Goal: Task Accomplishment & Management: Complete application form

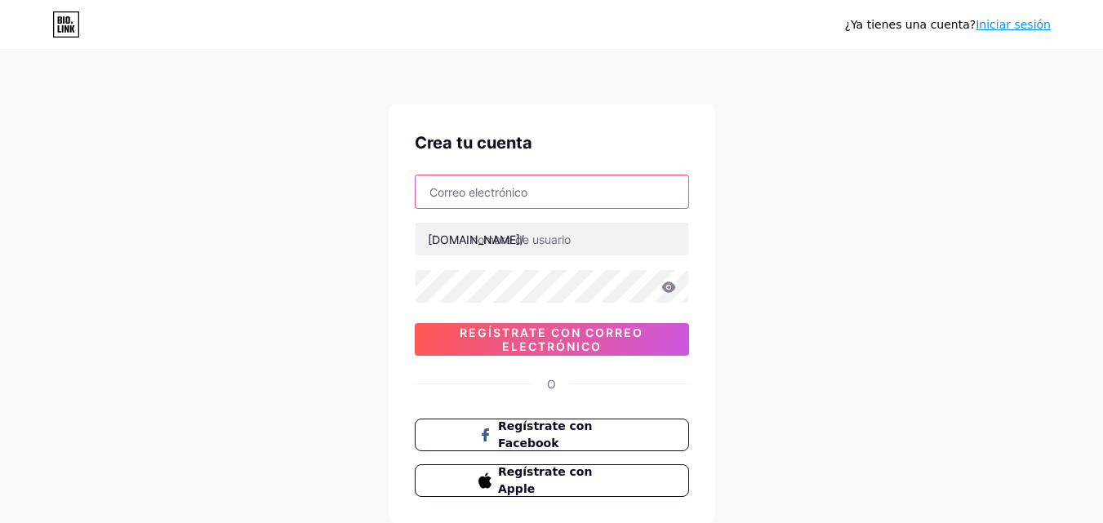
click at [564, 185] on input "text" at bounding box center [552, 192] width 273 height 33
type input "e"
type input "j"
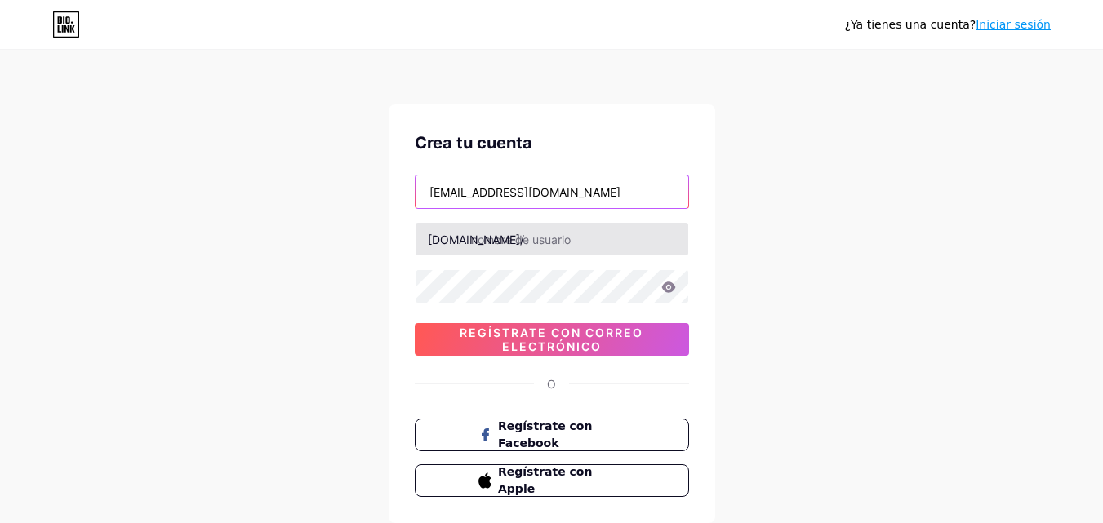
type input "[EMAIL_ADDRESS][DOMAIN_NAME]"
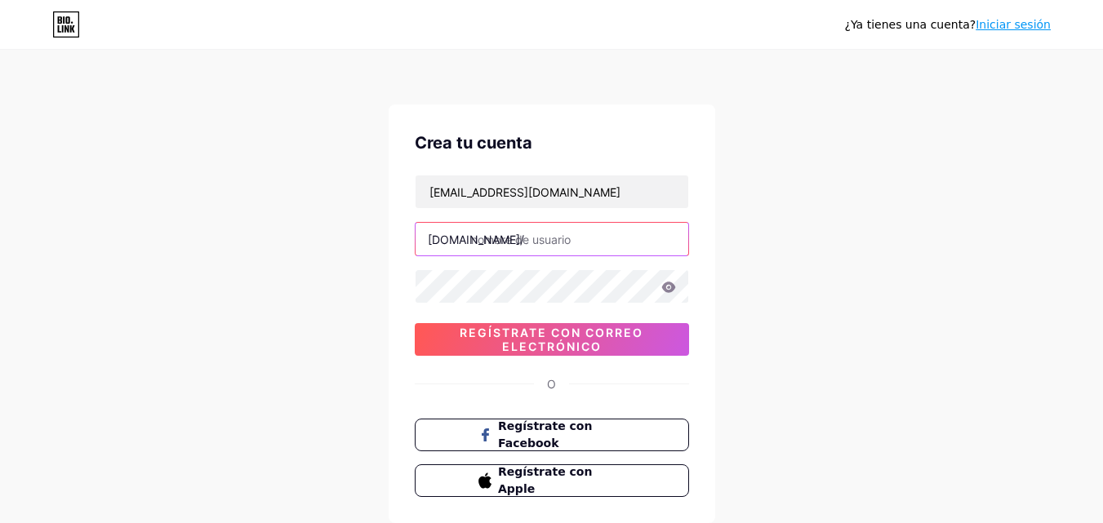
click at [475, 237] on input "text" at bounding box center [552, 239] width 273 height 33
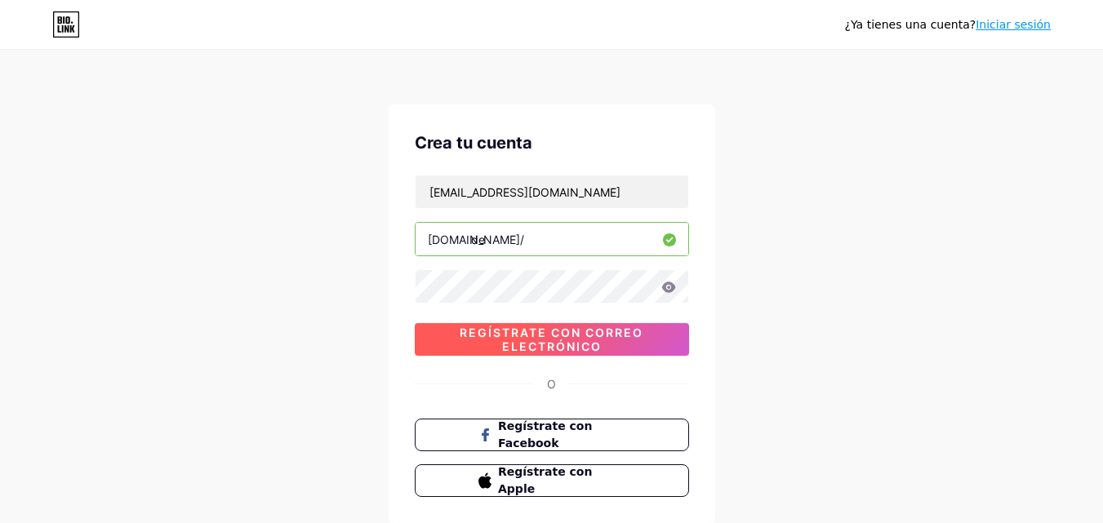
type input "d"
type input "a"
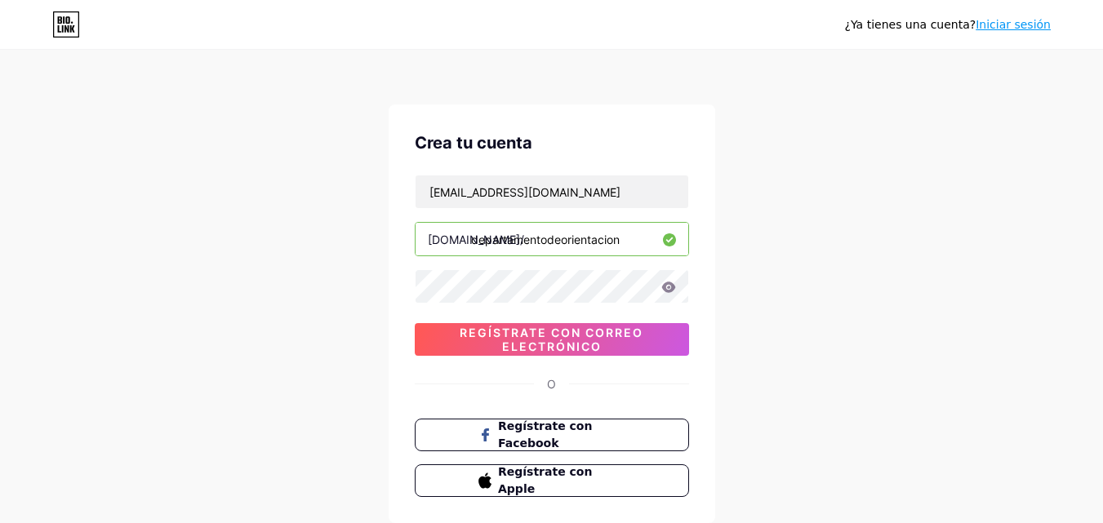
drag, startPoint x: 620, startPoint y: 241, endPoint x: 469, endPoint y: 247, distance: 151.2
click at [469, 247] on div "[DOMAIN_NAME]/ departamentodeorientacion" at bounding box center [552, 239] width 274 height 34
click at [519, 242] on input "agrodptoorientacion" at bounding box center [552, 239] width 273 height 33
click at [496, 239] on input "agrodptorientacion" at bounding box center [552, 239] width 273 height 33
click at [471, 243] on input "agrodptorientacion" at bounding box center [552, 239] width 273 height 33
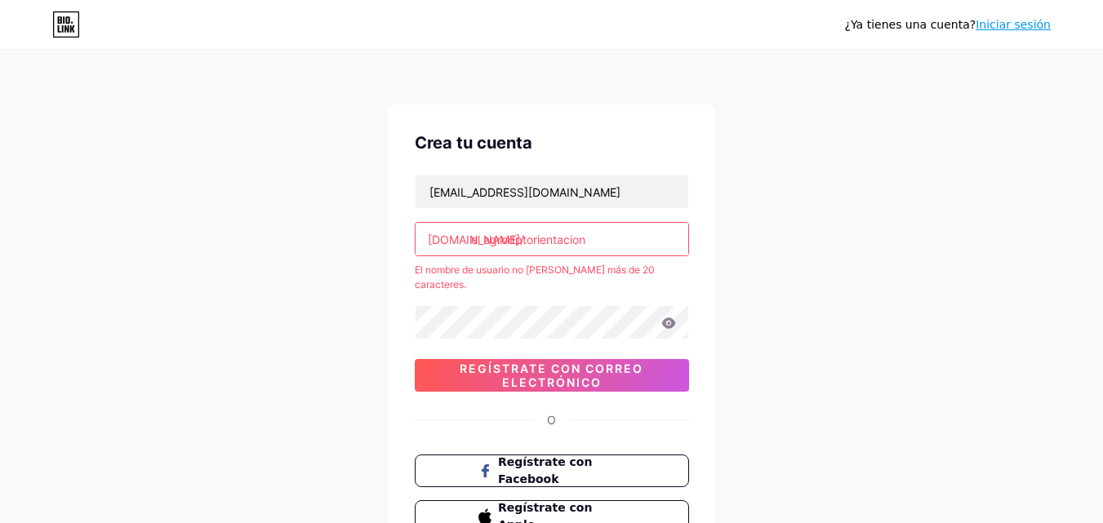
click at [588, 240] on input "el agrodptorientacion" at bounding box center [552, 239] width 273 height 33
click at [483, 240] on input "el agrodptorientacion" at bounding box center [552, 239] width 273 height 33
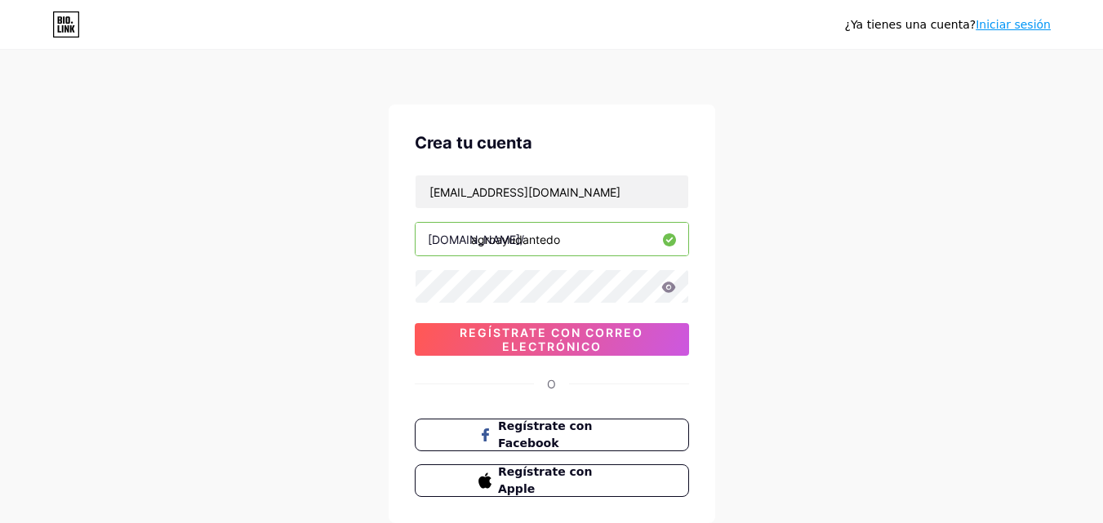
click at [495, 243] on input "agroayudantedo" at bounding box center [552, 239] width 273 height 33
type input "agroayudantedo"
click at [668, 289] on icon at bounding box center [669, 287] width 15 height 11
click at [668, 286] on icon at bounding box center [668, 288] width 16 height 16
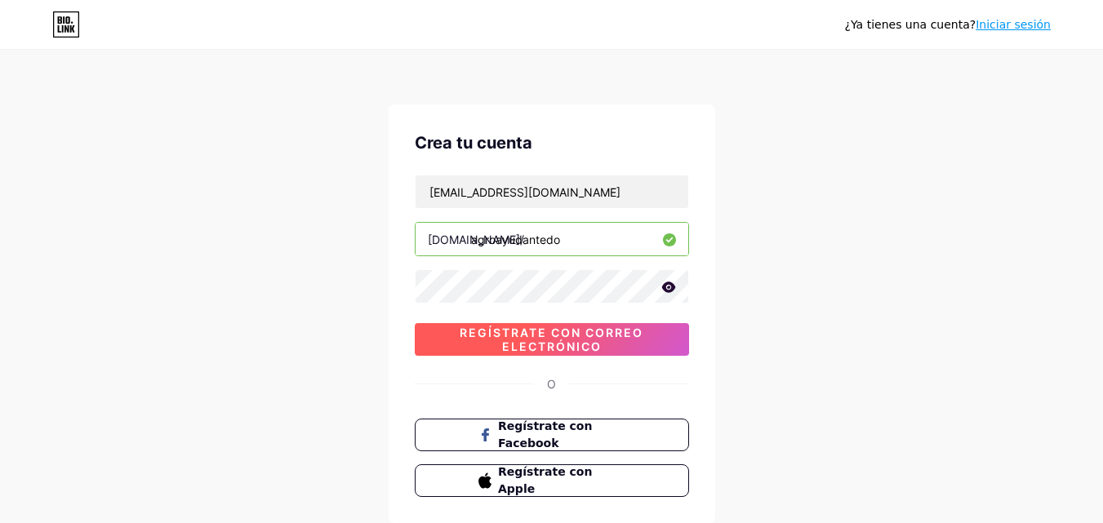
click at [596, 344] on font "Regístrate con correo electrónico" at bounding box center [552, 340] width 184 height 28
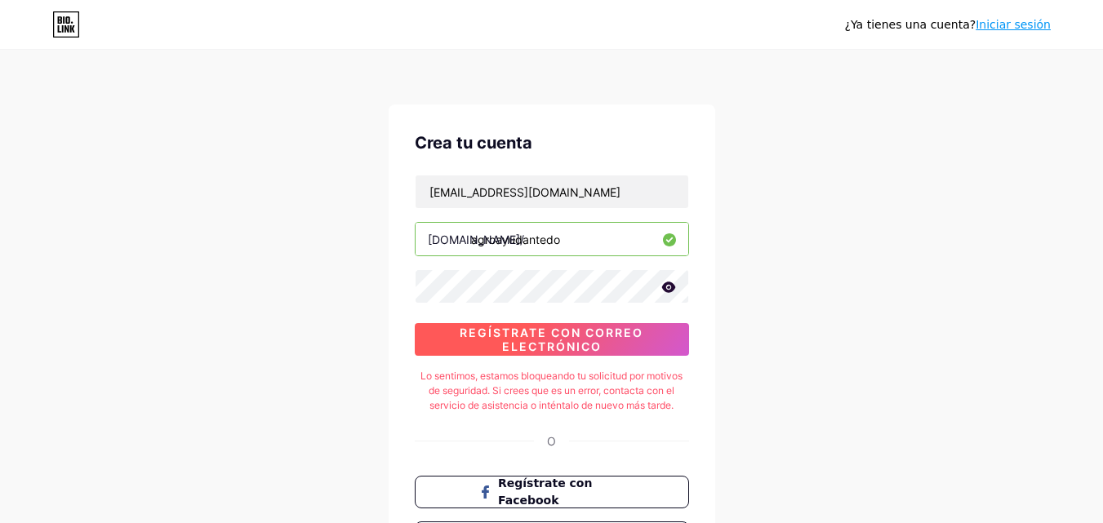
click at [668, 327] on span "Regístrate con correo electrónico" at bounding box center [552, 340] width 274 height 28
click at [631, 341] on span "Regístrate con correo electrónico" at bounding box center [552, 340] width 274 height 28
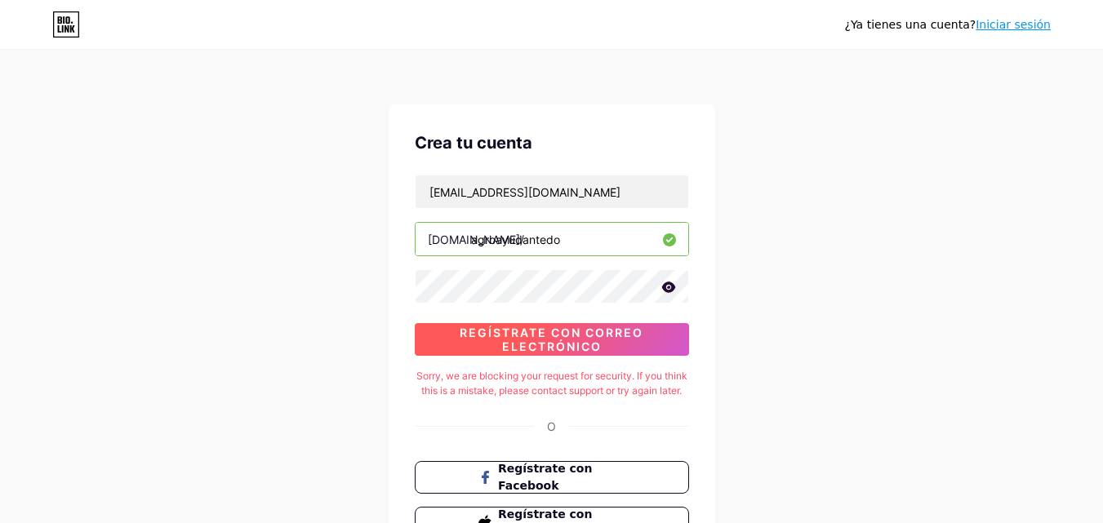
click at [631, 341] on span "Regístrate con correo electrónico" at bounding box center [552, 340] width 274 height 28
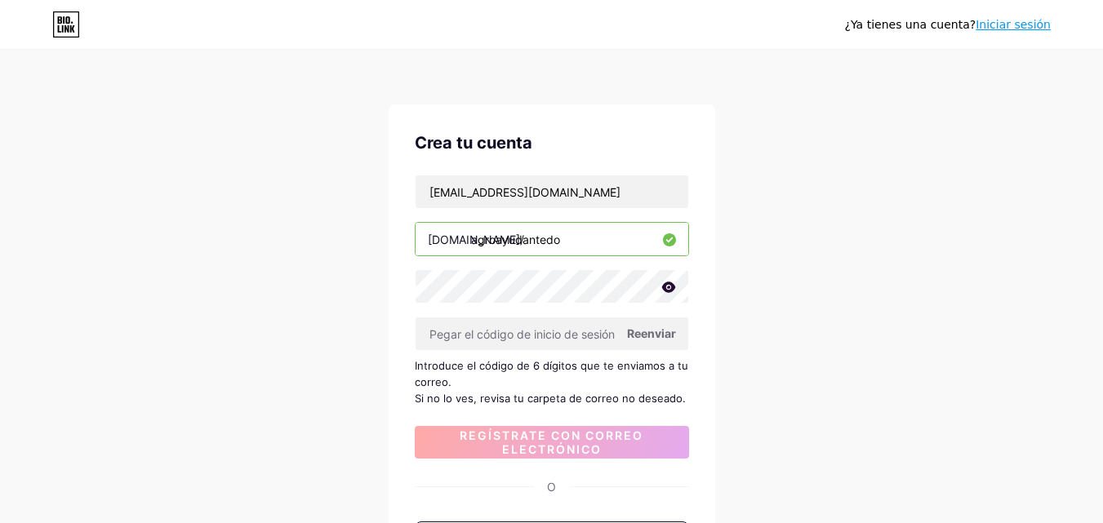
click at [646, 336] on font "Reenviar" at bounding box center [651, 334] width 49 height 14
